Goal: Information Seeking & Learning: Find specific page/section

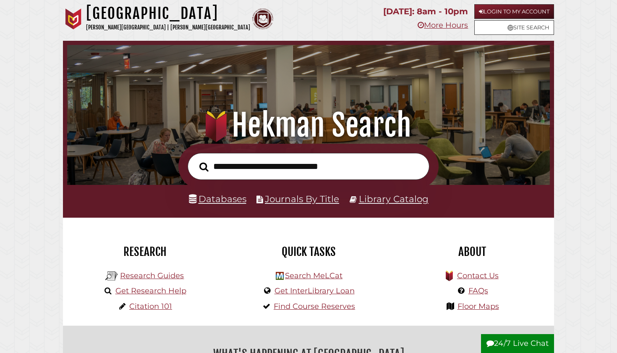
scroll to position [160, 479]
click at [433, 21] on link "More Hours" at bounding box center [443, 25] width 50 height 9
click at [280, 165] on input "text" at bounding box center [309, 166] width 242 height 27
type input "**********"
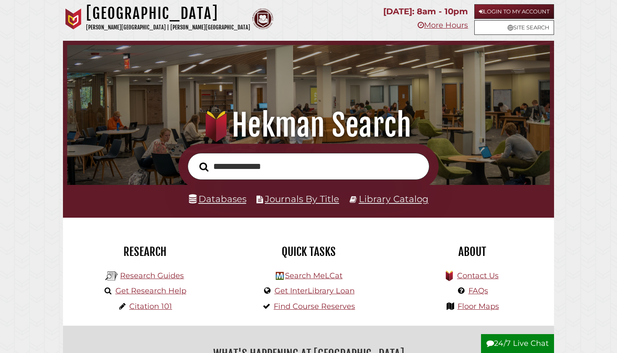
click at [204, 166] on button "Search" at bounding box center [204, 167] width 18 height 14
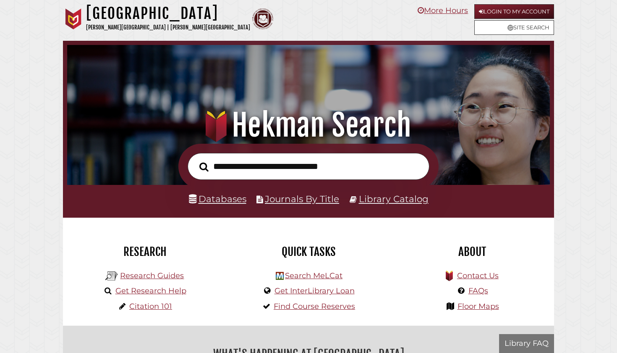
scroll to position [160, 479]
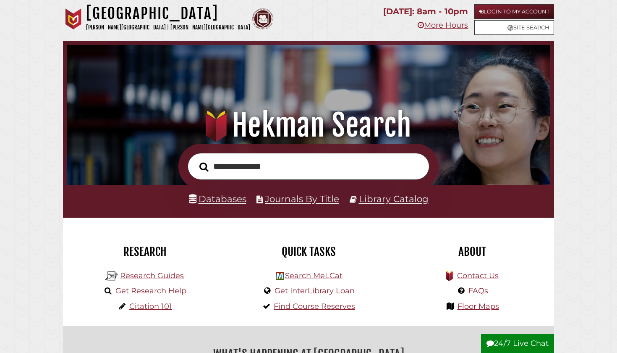
type input "**********"
click at [204, 166] on button "Search" at bounding box center [204, 167] width 18 height 14
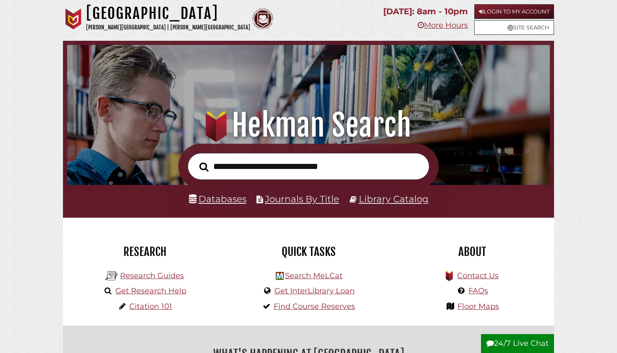
scroll to position [160, 479]
click at [227, 202] on link "Databases" at bounding box center [218, 198] width 58 height 11
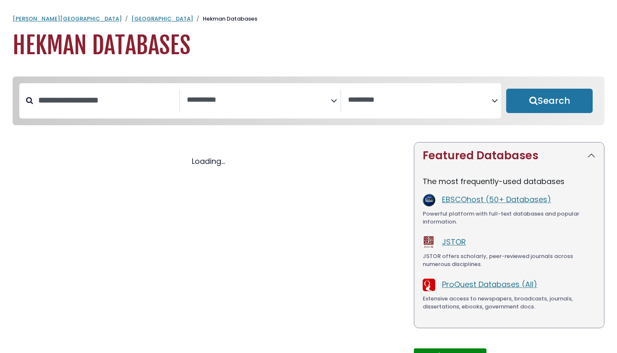
select select "Database Subject Filter"
select select "Database Vendors Filter"
select select "Database Subject Filter"
select select "Database Vendors Filter"
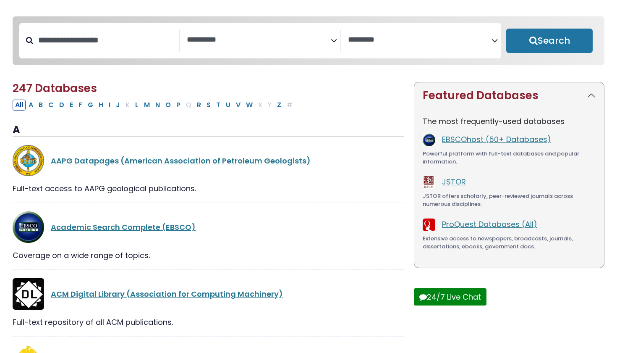
scroll to position [60, 0]
click at [312, 35] on span "Search filters" at bounding box center [259, 39] width 144 height 10
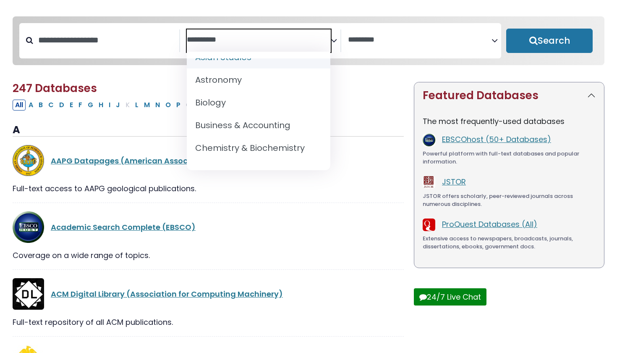
scroll to position [81, 0]
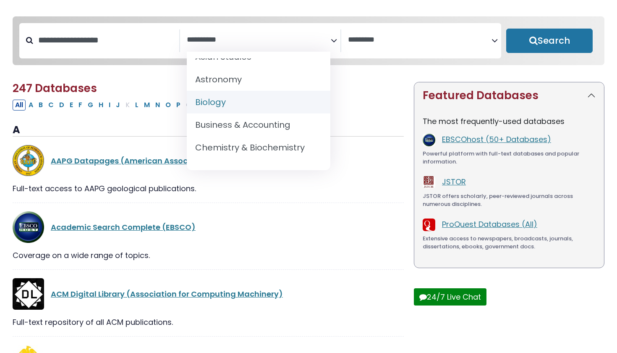
select select "*****"
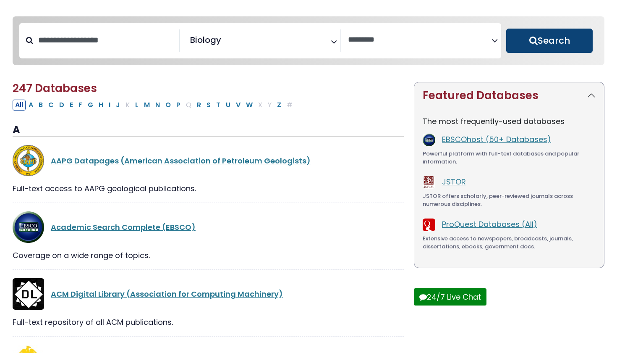
click at [549, 37] on button "Search" at bounding box center [549, 41] width 86 height 24
select select "Database Vendors Filter"
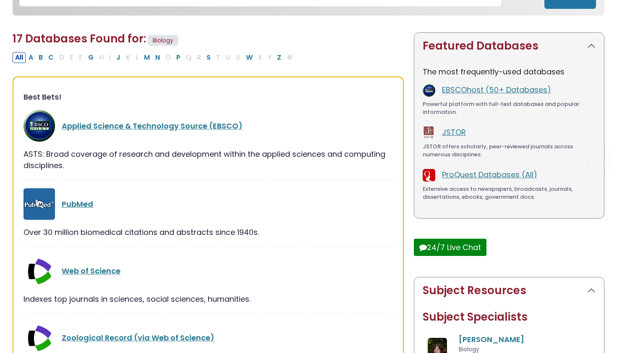
scroll to position [142, 0]
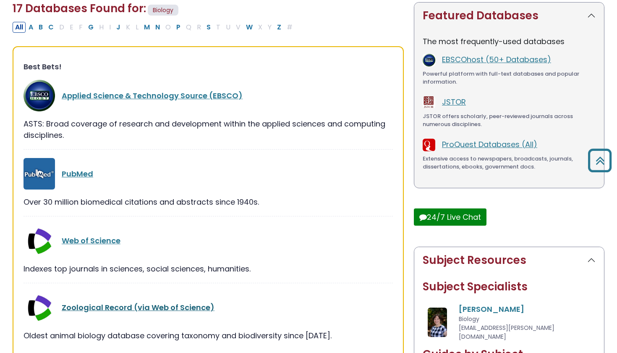
click at [112, 306] on link "Zoological Record (via Web of Science)" at bounding box center [138, 307] width 153 height 10
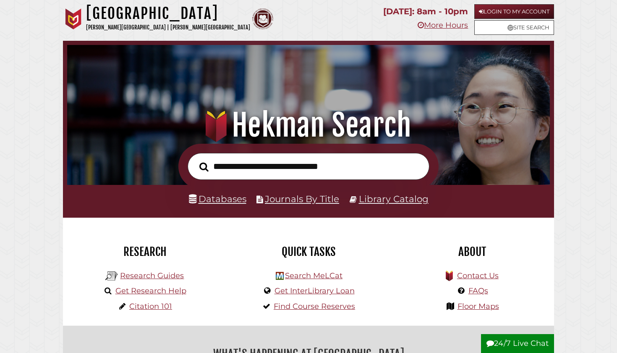
scroll to position [160, 479]
click at [228, 194] on link "Databases" at bounding box center [218, 198] width 58 height 11
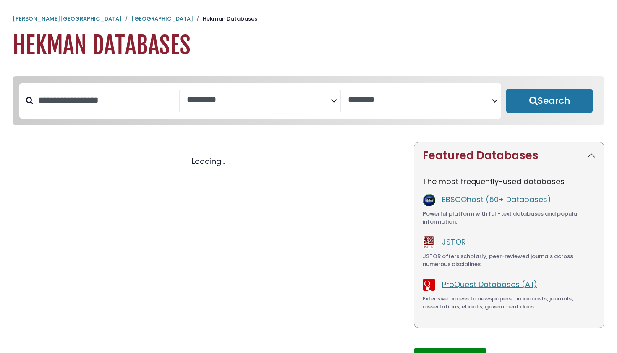
select select "Database Subject Filter"
select select "Database Vendors Filter"
select select "Database Subject Filter"
select select "Database Vendors Filter"
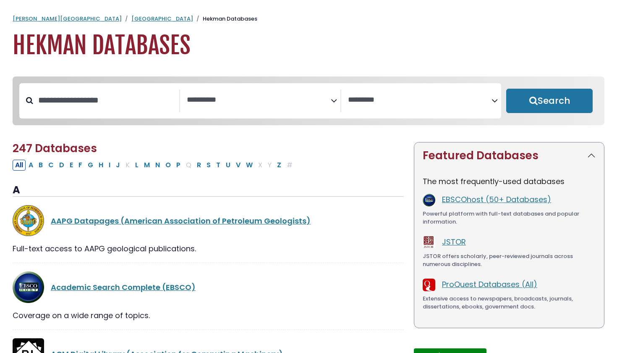
click at [298, 100] on textarea "Search" at bounding box center [259, 100] width 144 height 9
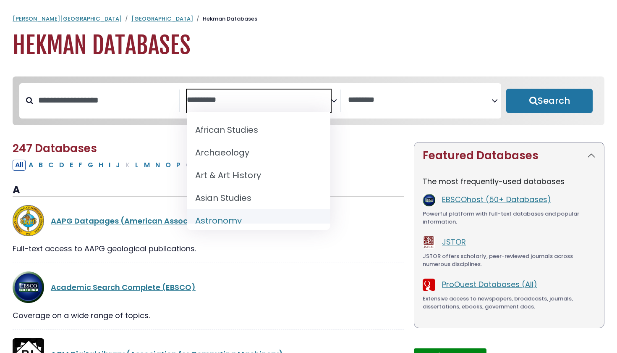
scroll to position [70, 0]
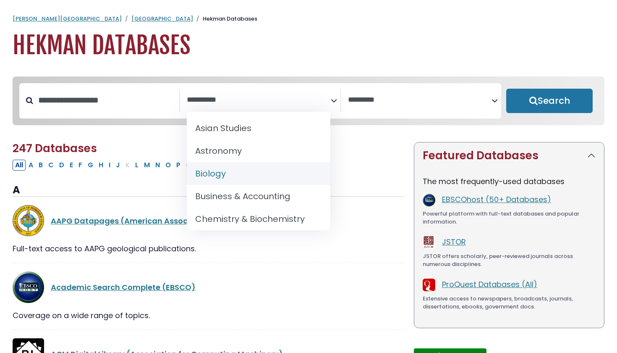
select select "*****"
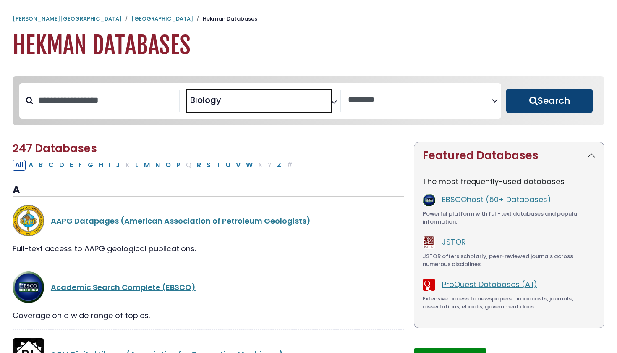
click at [560, 91] on button "Search" at bounding box center [549, 101] width 86 height 24
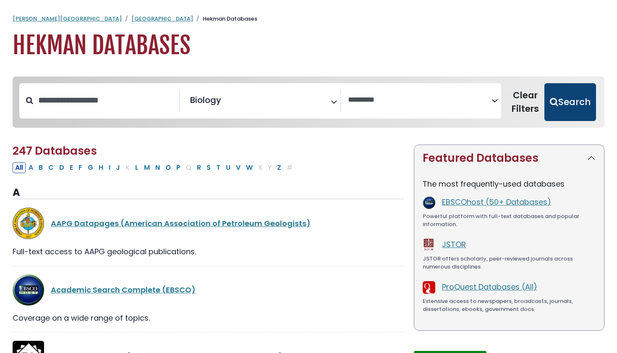
select select "Database Vendors Filter"
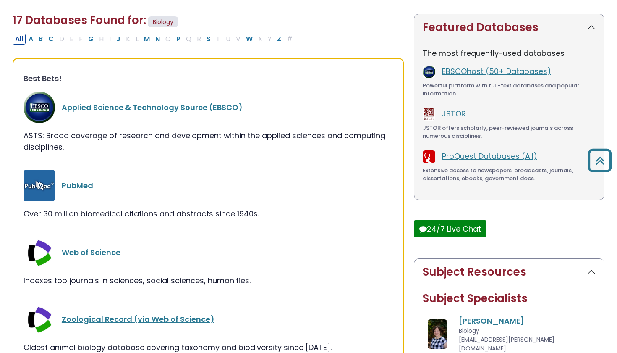
scroll to position [177, 0]
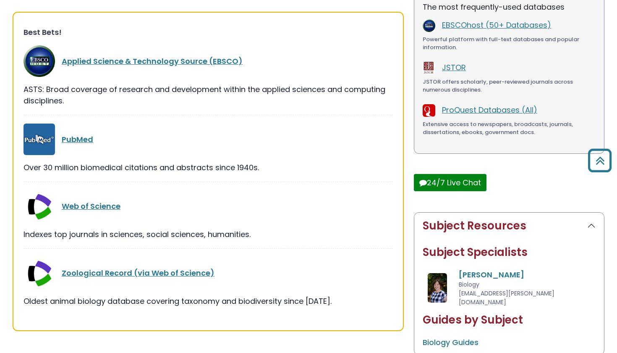
click at [522, 1] on p "The most frequently-used databases" at bounding box center [509, 6] width 173 height 11
